Goal: Find contact information: Find contact information

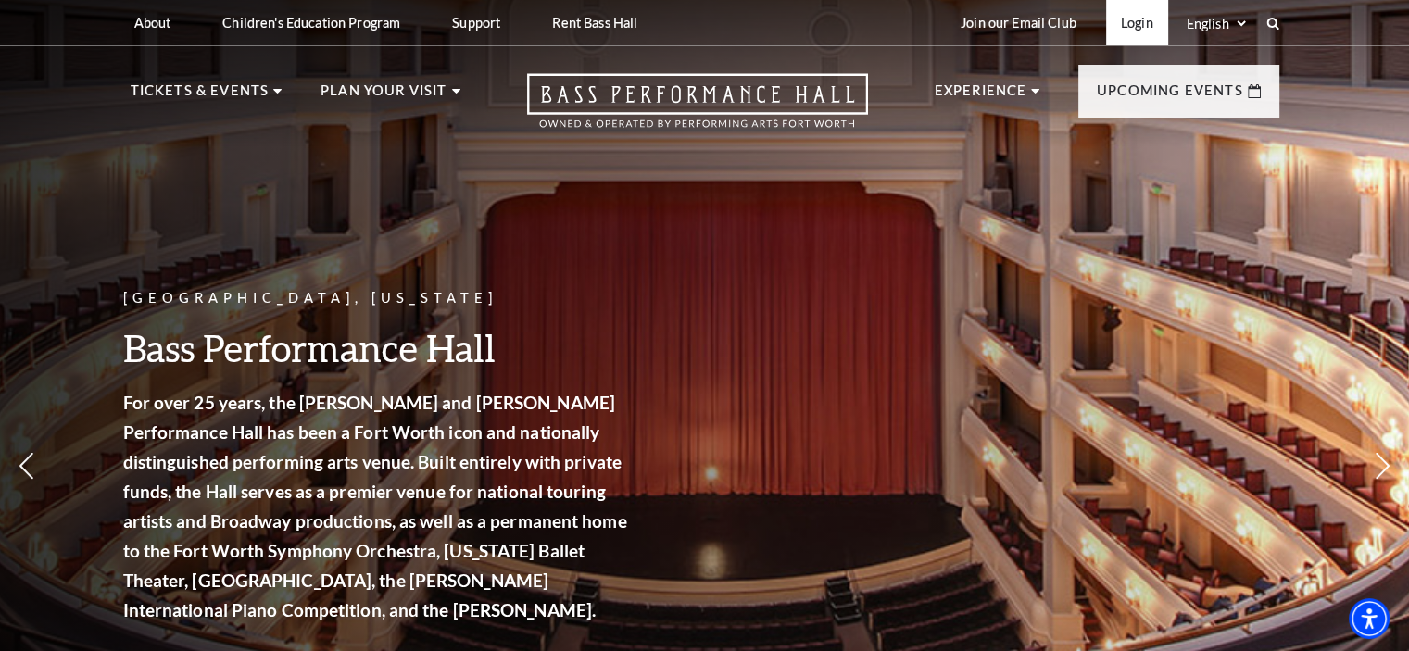
click at [1135, 22] on link "Login" at bounding box center [1137, 22] width 62 height 45
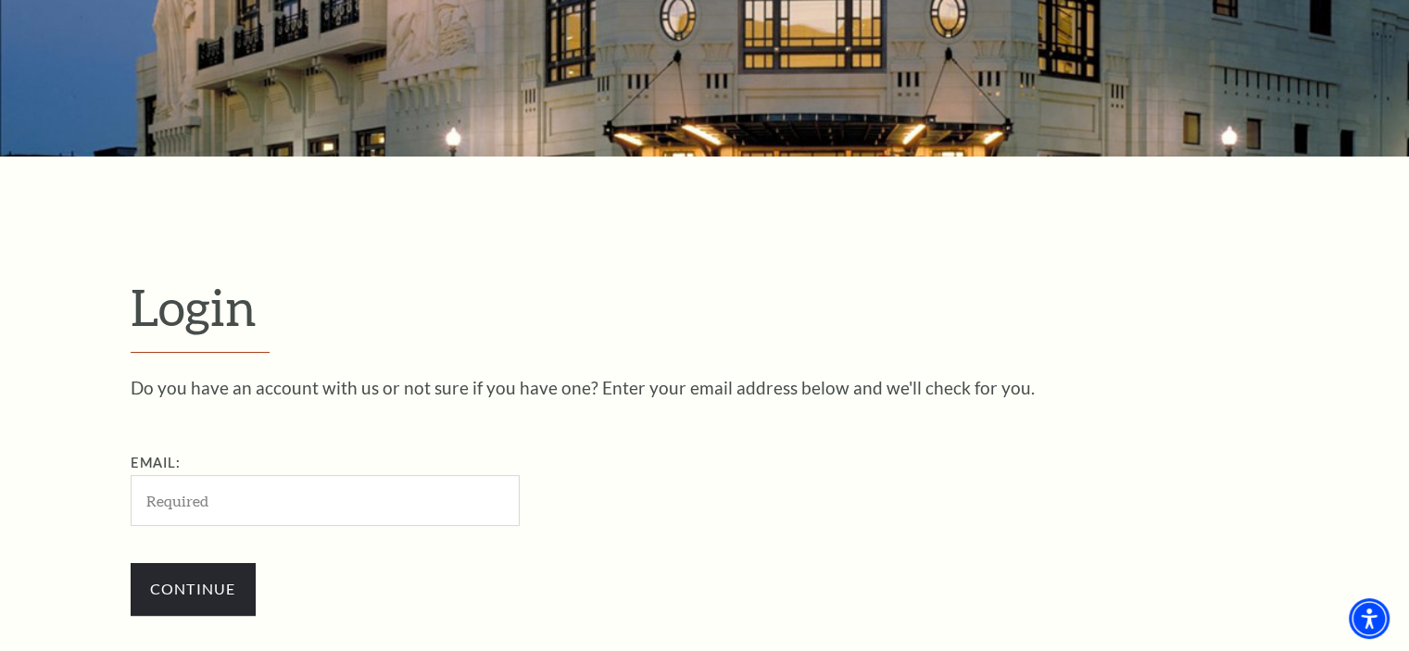
scroll to position [271, 0]
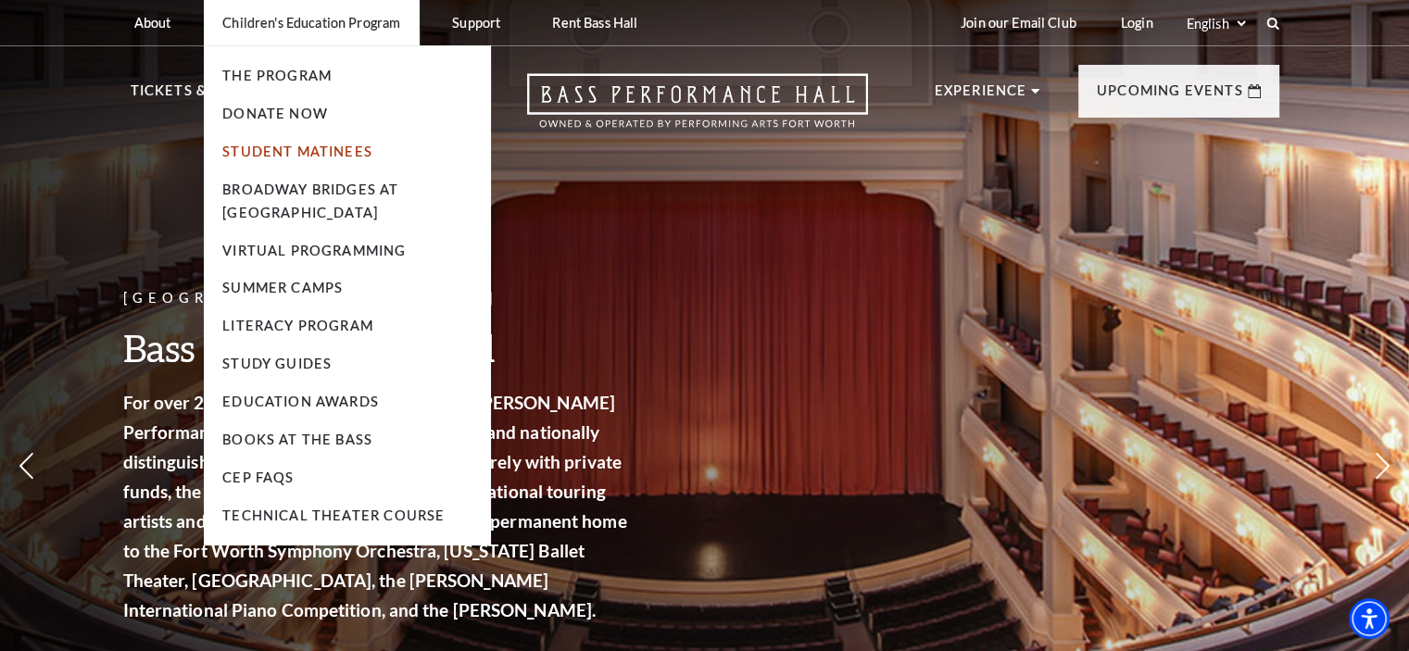
click at [289, 155] on link "Student Matinees" at bounding box center [297, 152] width 150 height 16
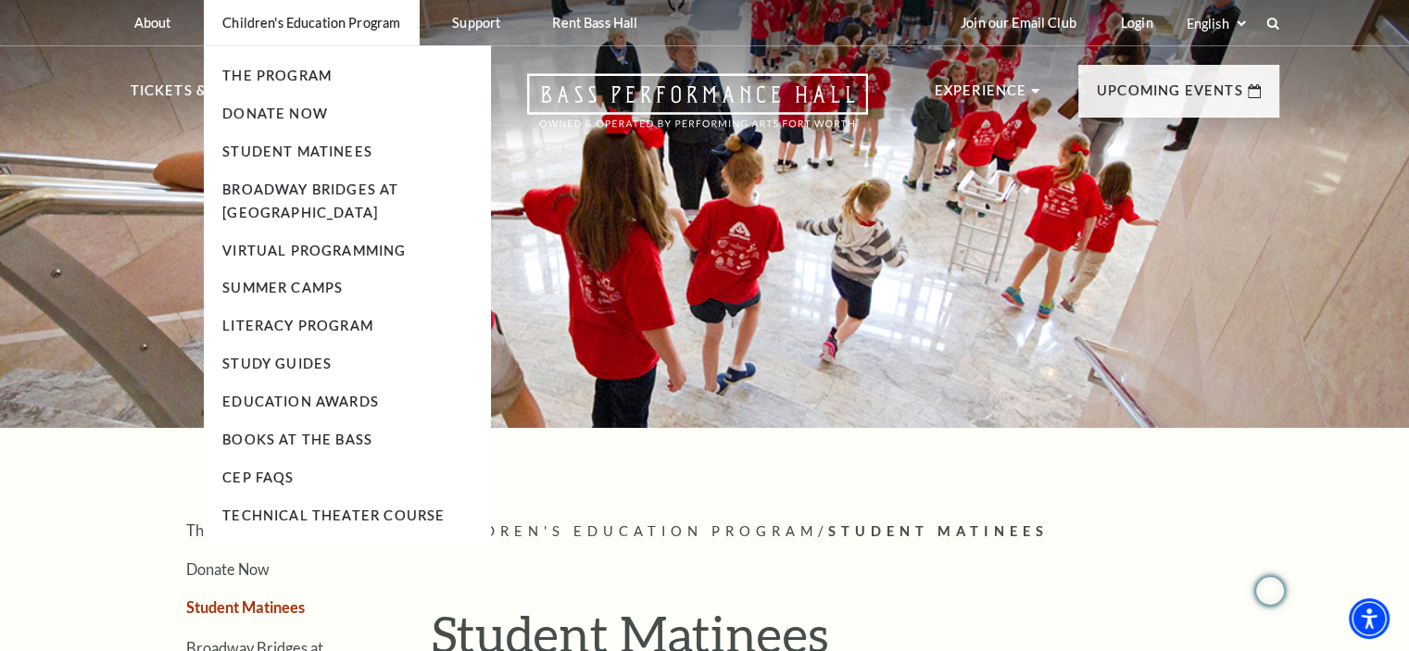
click at [307, 200] on li "Broadway Bridges at [GEOGRAPHIC_DATA]" at bounding box center [347, 202] width 250 height 46
click at [310, 194] on link "Broadway Bridges at [GEOGRAPHIC_DATA]" at bounding box center [310, 201] width 176 height 39
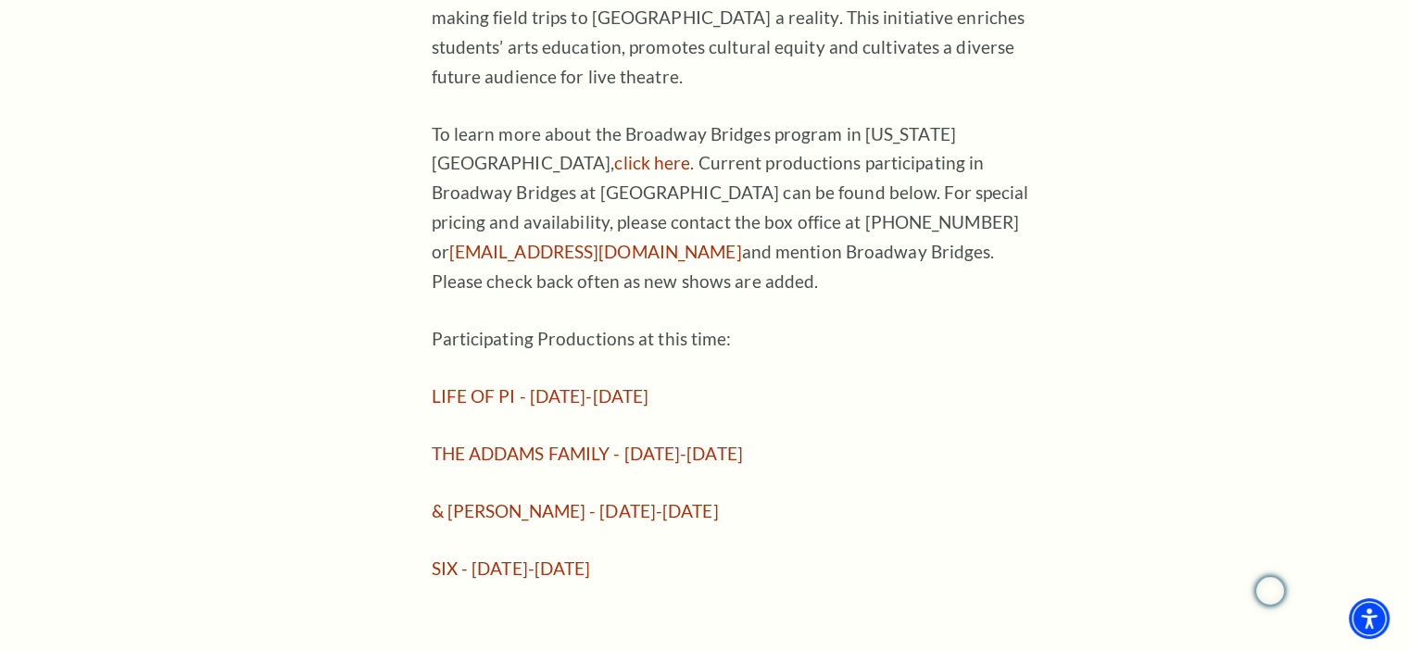
scroll to position [1483, 0]
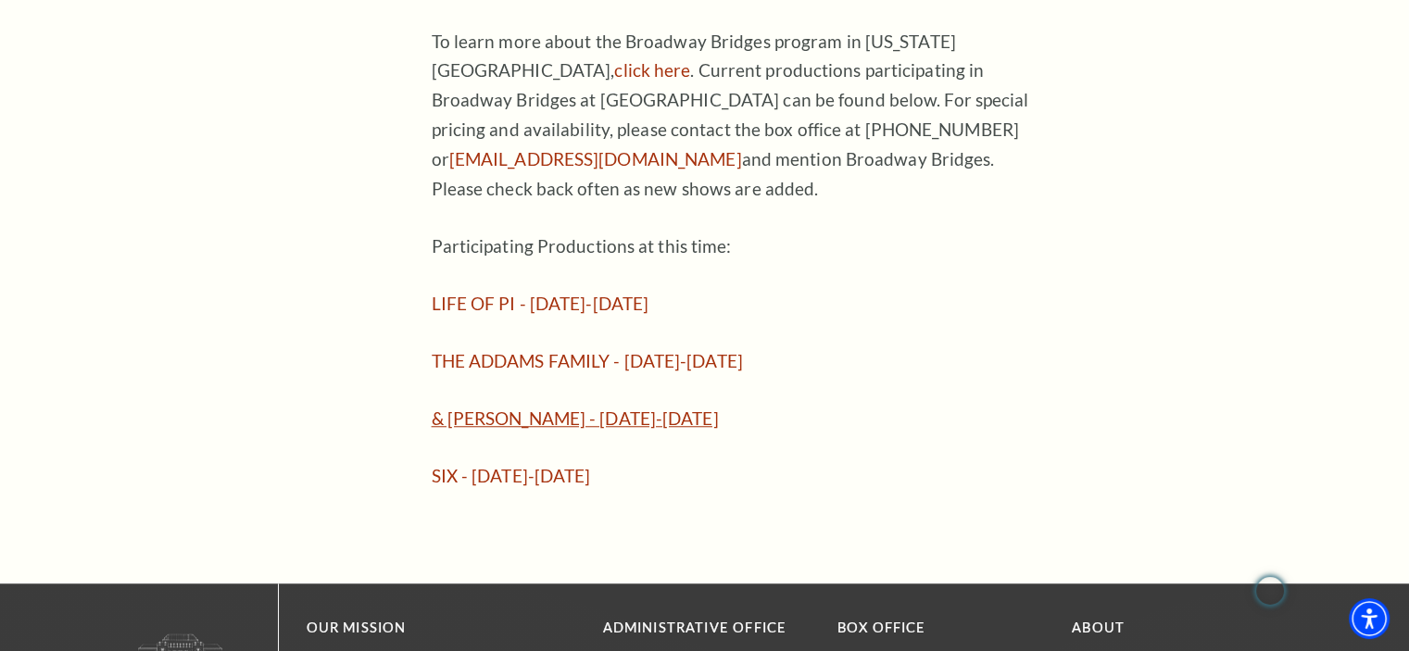
click at [478, 408] on link "& JULIET - November 12-16, 2025" at bounding box center [575, 418] width 287 height 21
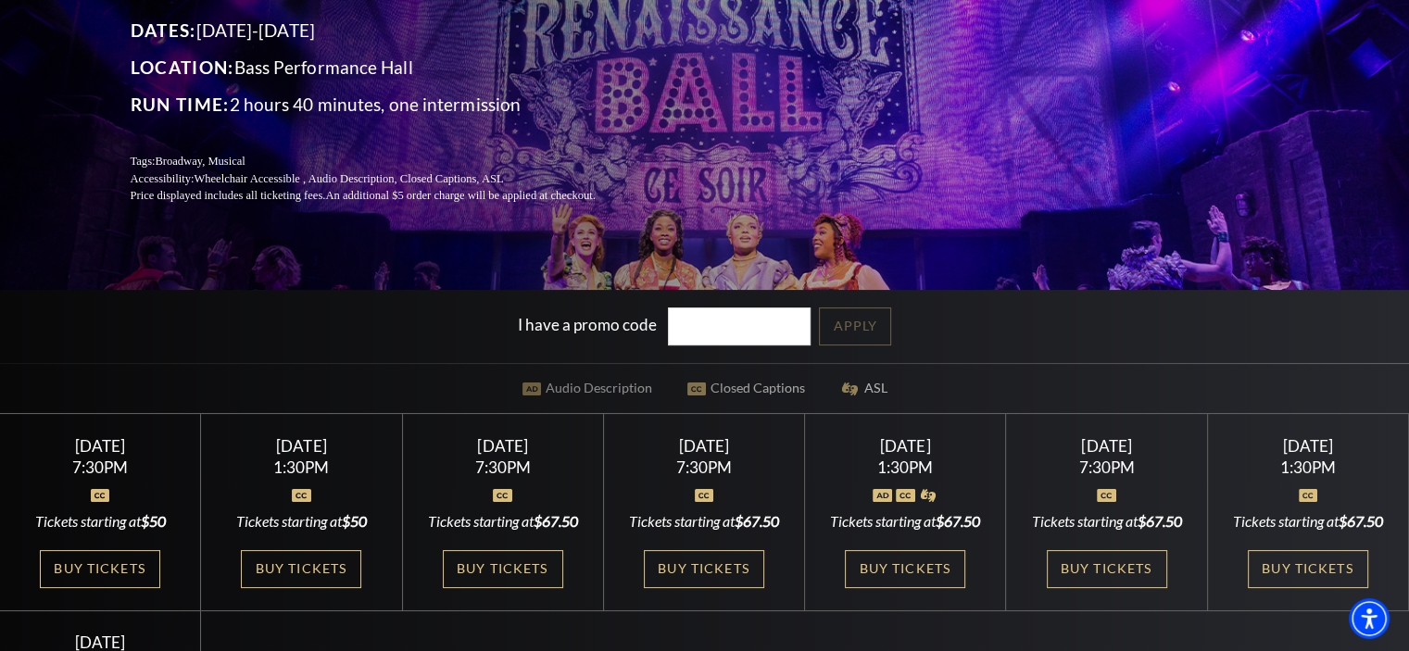
scroll to position [185, 0]
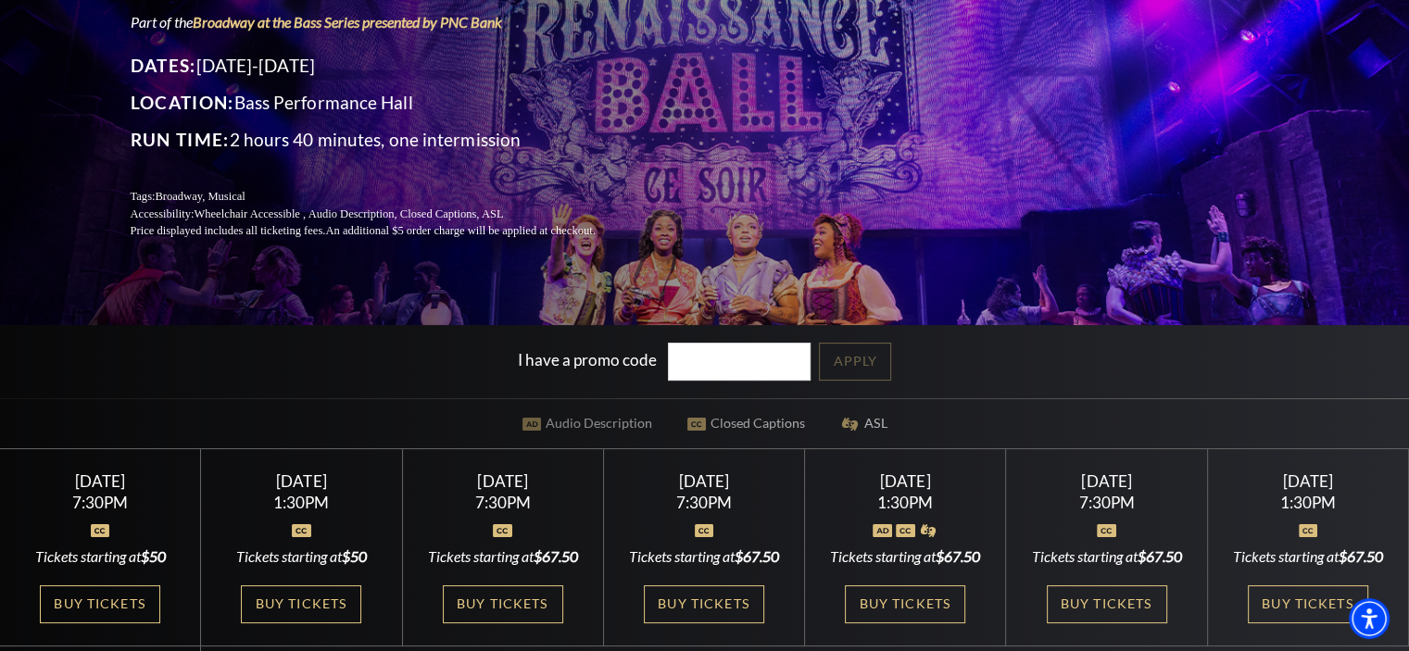
drag, startPoint x: 341, startPoint y: 198, endPoint x: 197, endPoint y: 314, distance: 184.5
click at [197, 314] on div "Performing Arts Fort Worth Presents & Juliet Part of the Broadway at the Bass S…" at bounding box center [704, 324] width 1409 height 1040
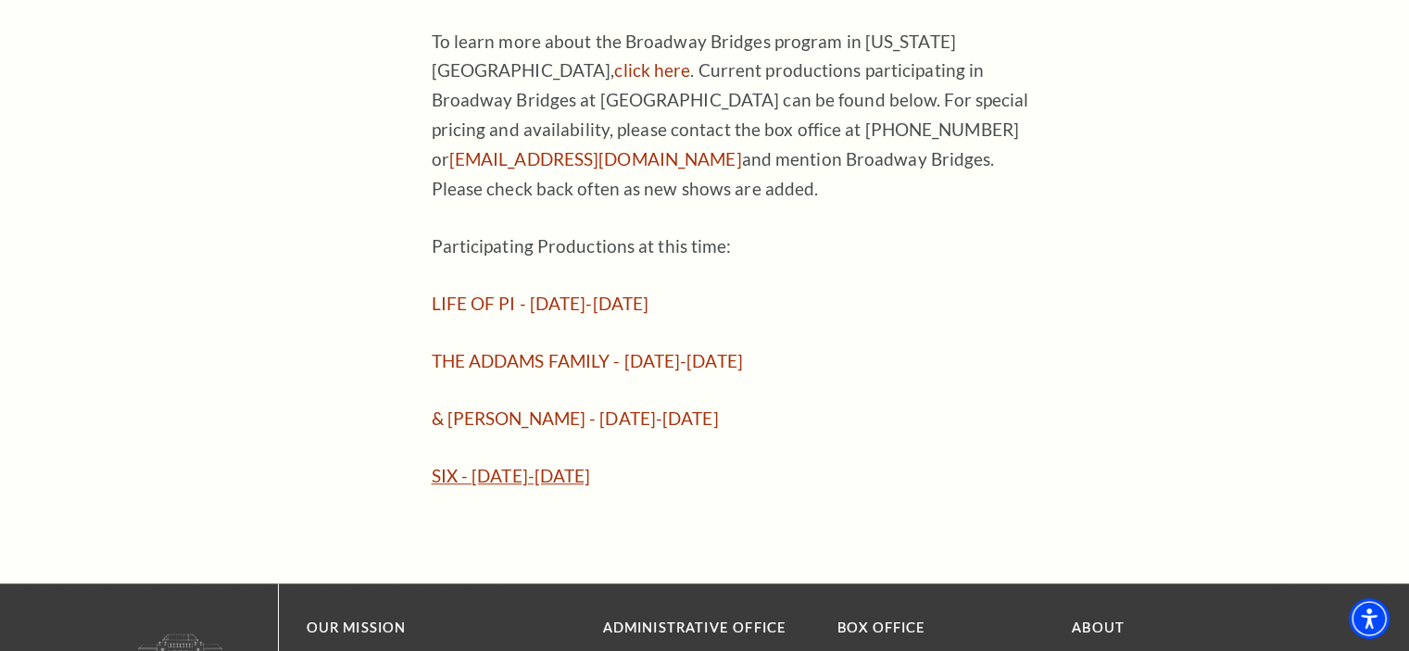
click at [449, 465] on link "SIX - [DATE]-[DATE]" at bounding box center [511, 475] width 159 height 21
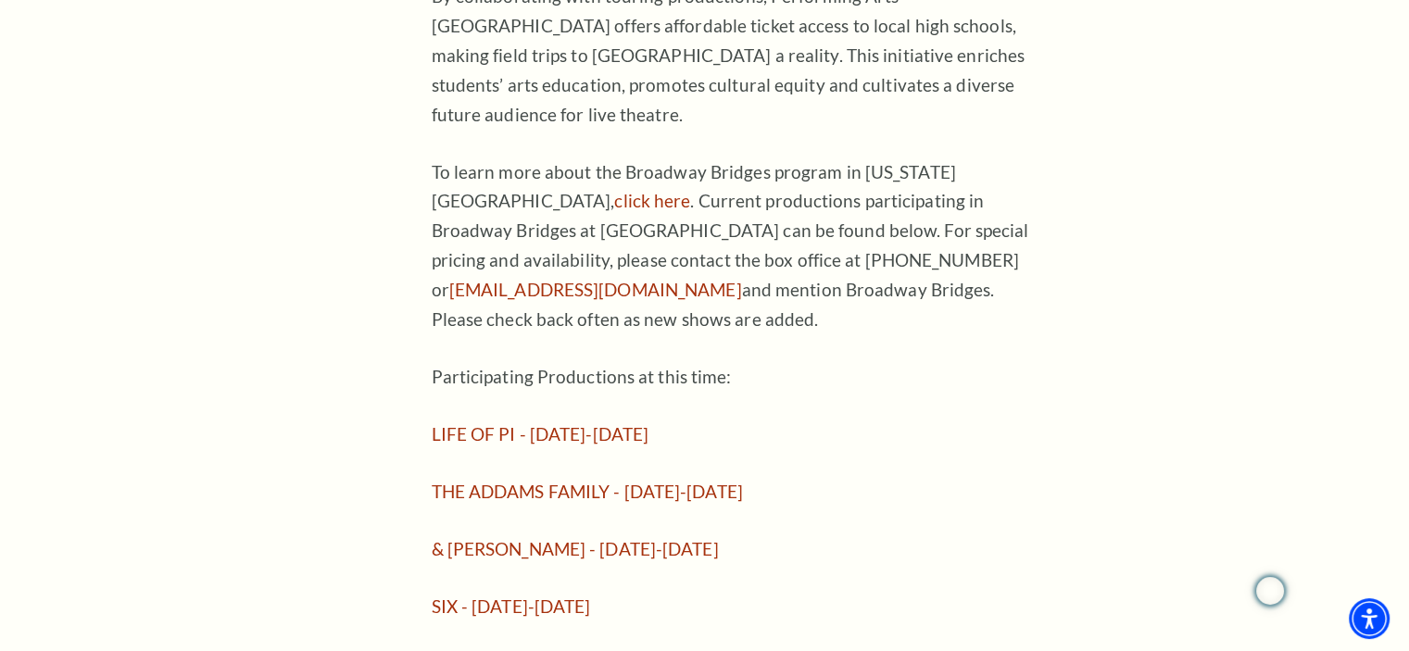
scroll to position [1297, 0]
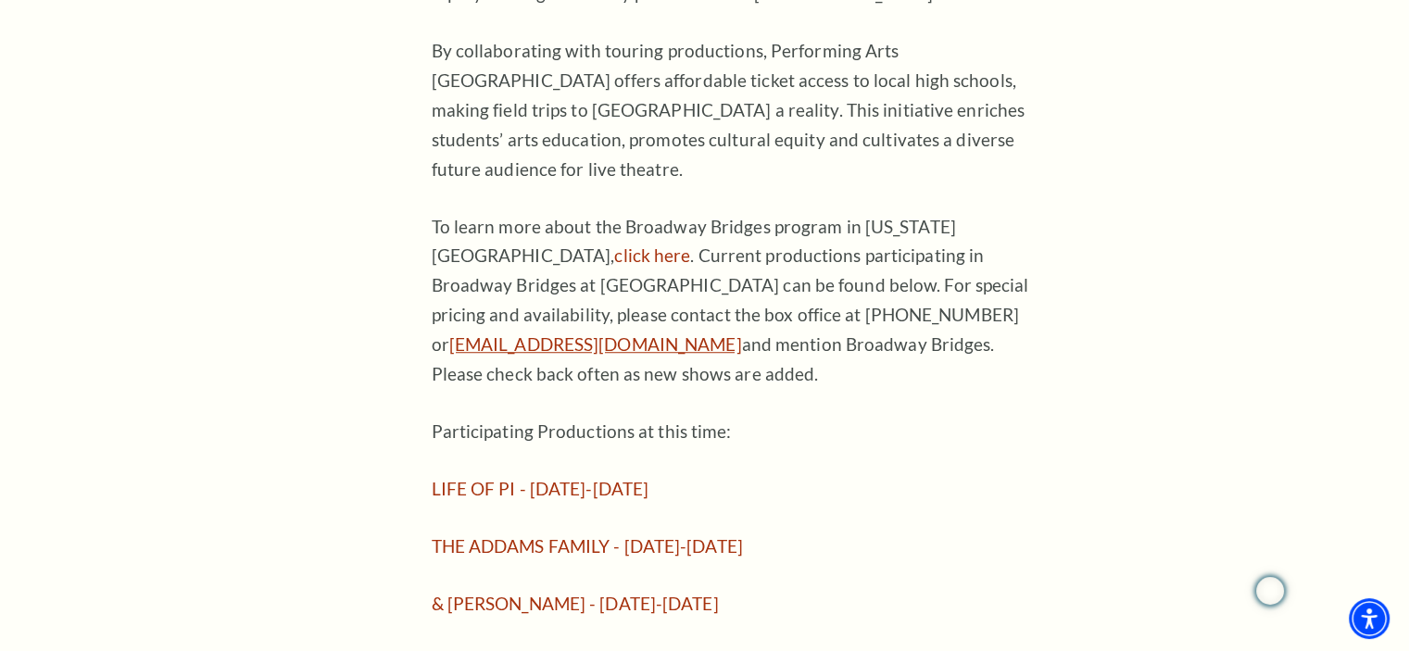
click at [742, 334] on link "[EMAIL_ADDRESS][DOMAIN_NAME]" at bounding box center [595, 344] width 293 height 21
